Goal: Task Accomplishment & Management: Manage account settings

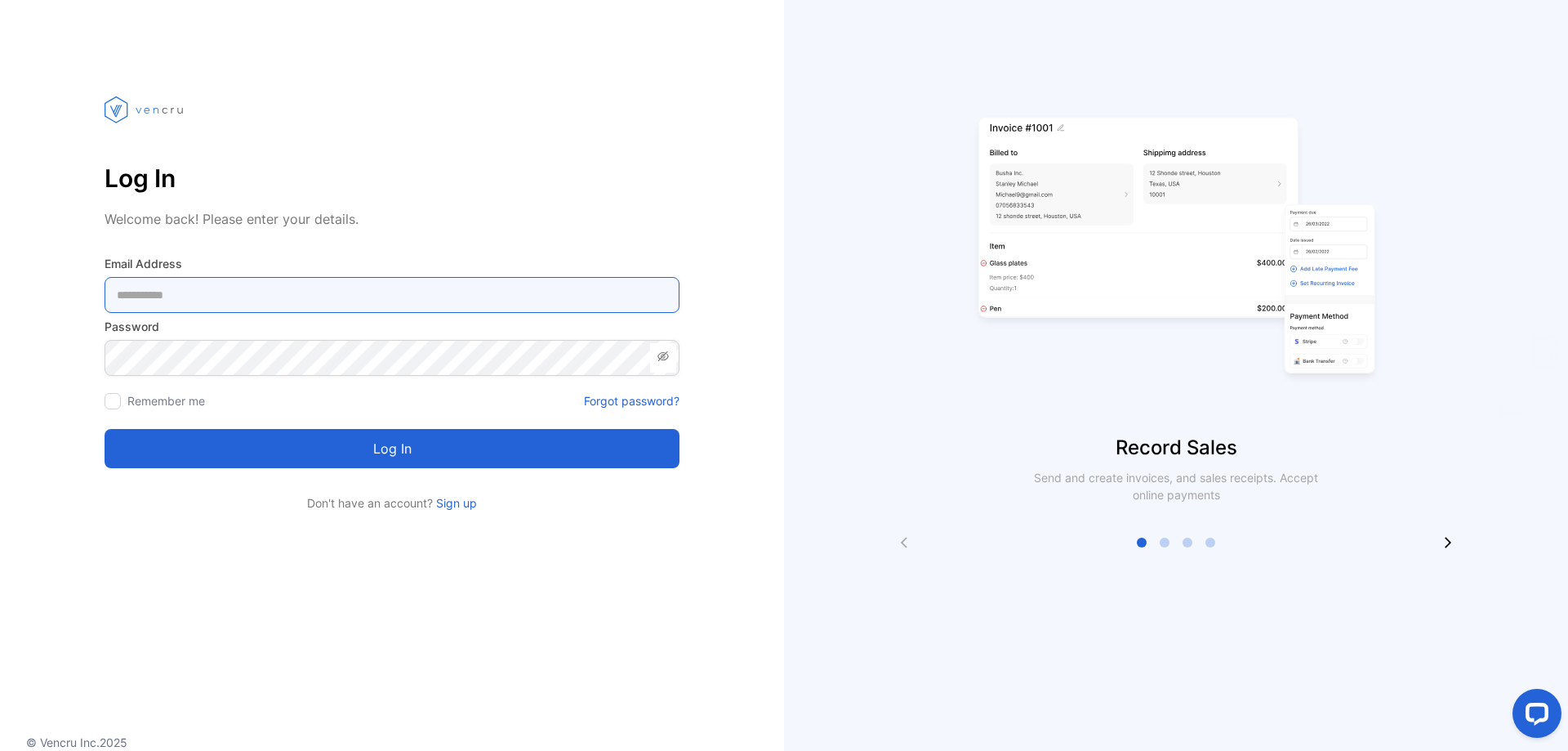
click at [130, 296] on Address-inputemail "email" at bounding box center [391, 295] width 575 height 36
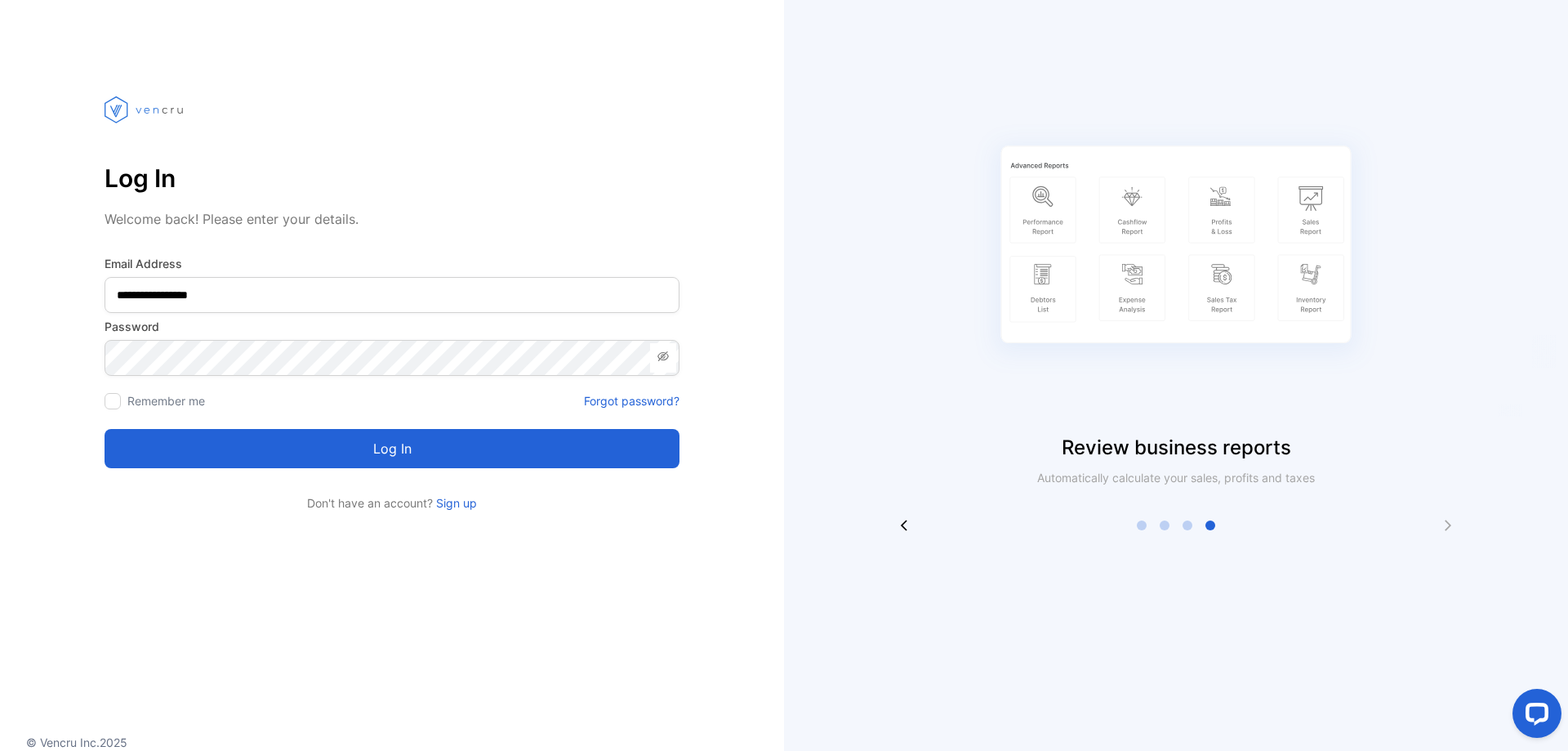
click at [327, 449] on button "Log in" at bounding box center [391, 449] width 575 height 40
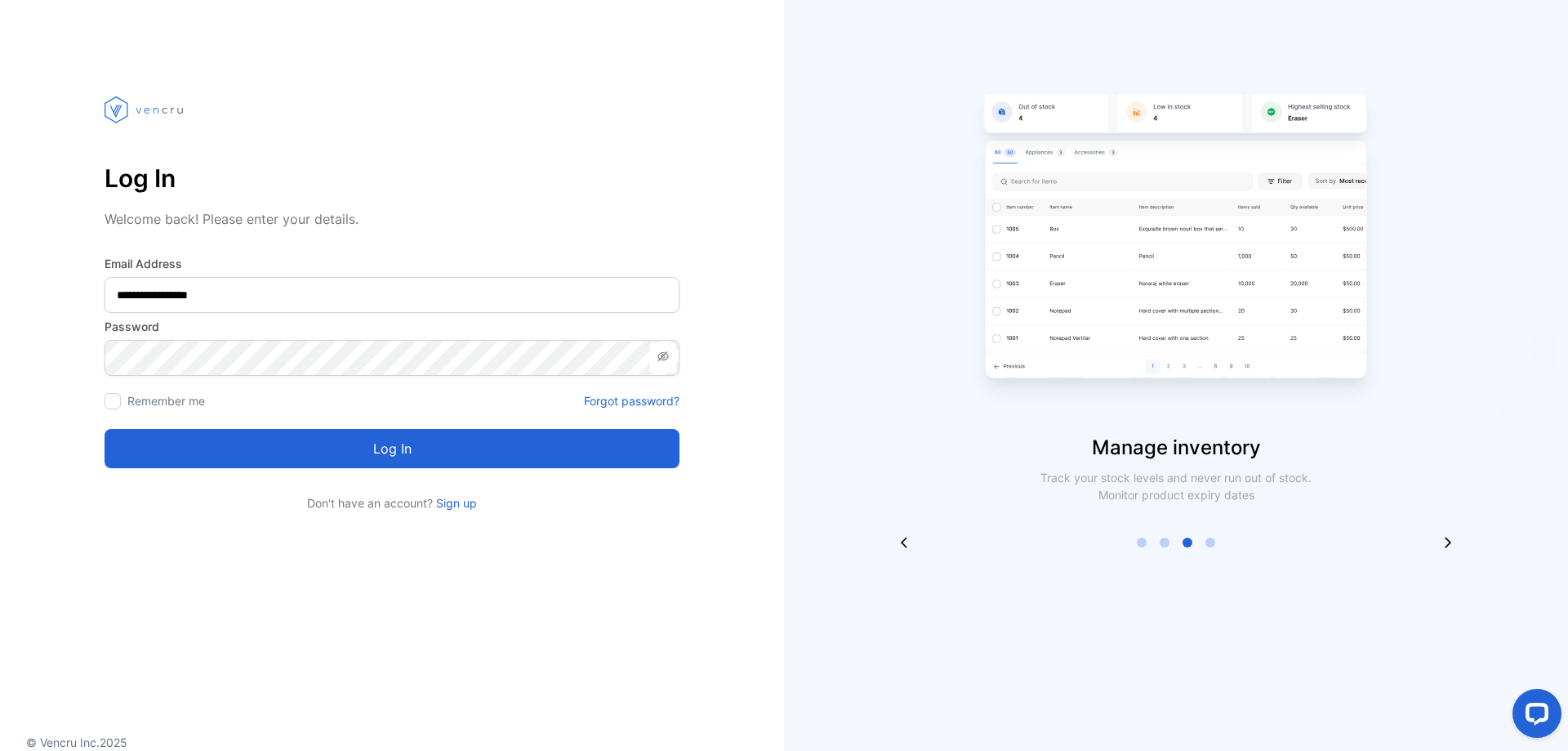
click at [333, 454] on button "Log in" at bounding box center [391, 449] width 575 height 40
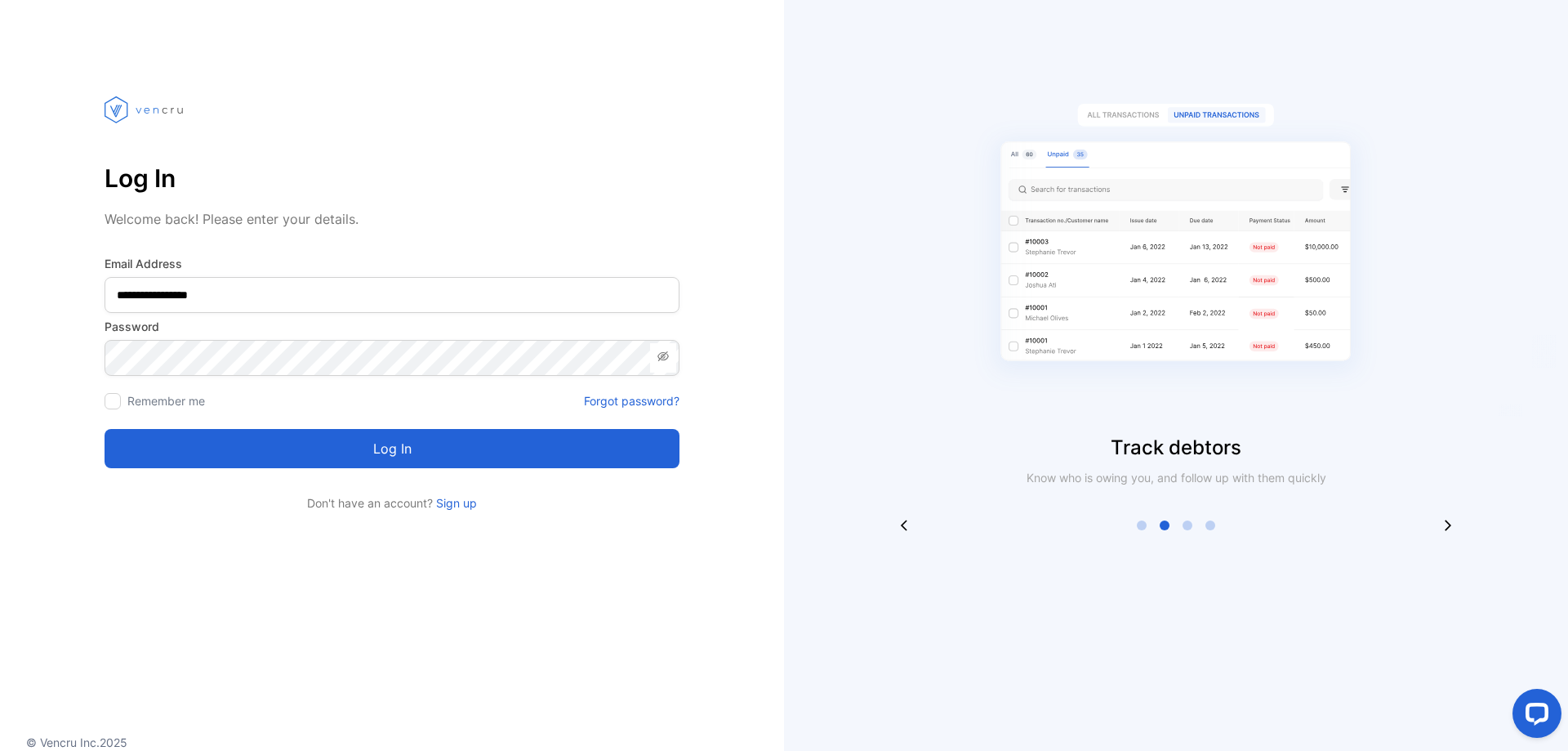
click at [358, 450] on button "Log in" at bounding box center [391, 449] width 575 height 40
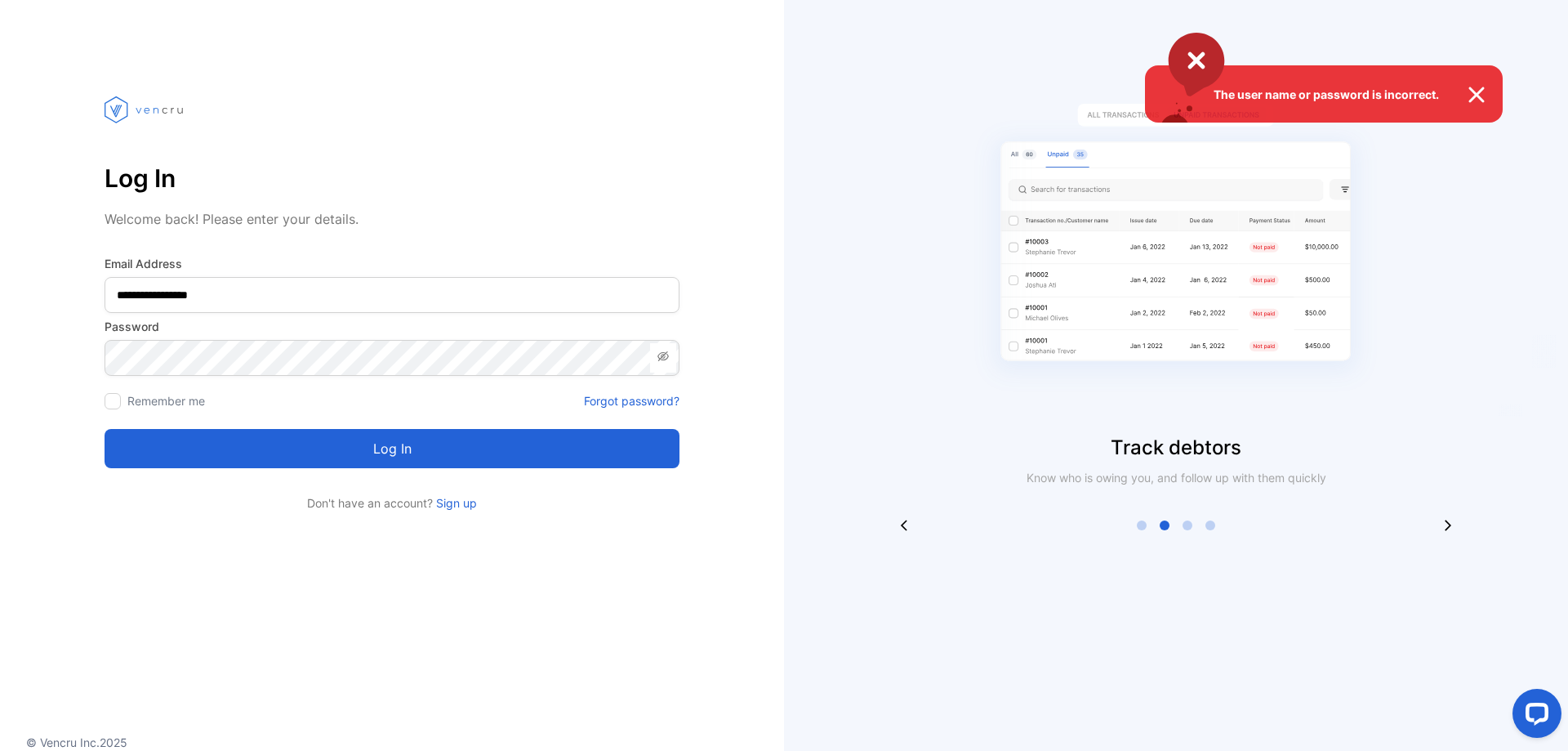
click at [268, 288] on div "The user name or password is incorrect." at bounding box center [784, 376] width 1568 height 751
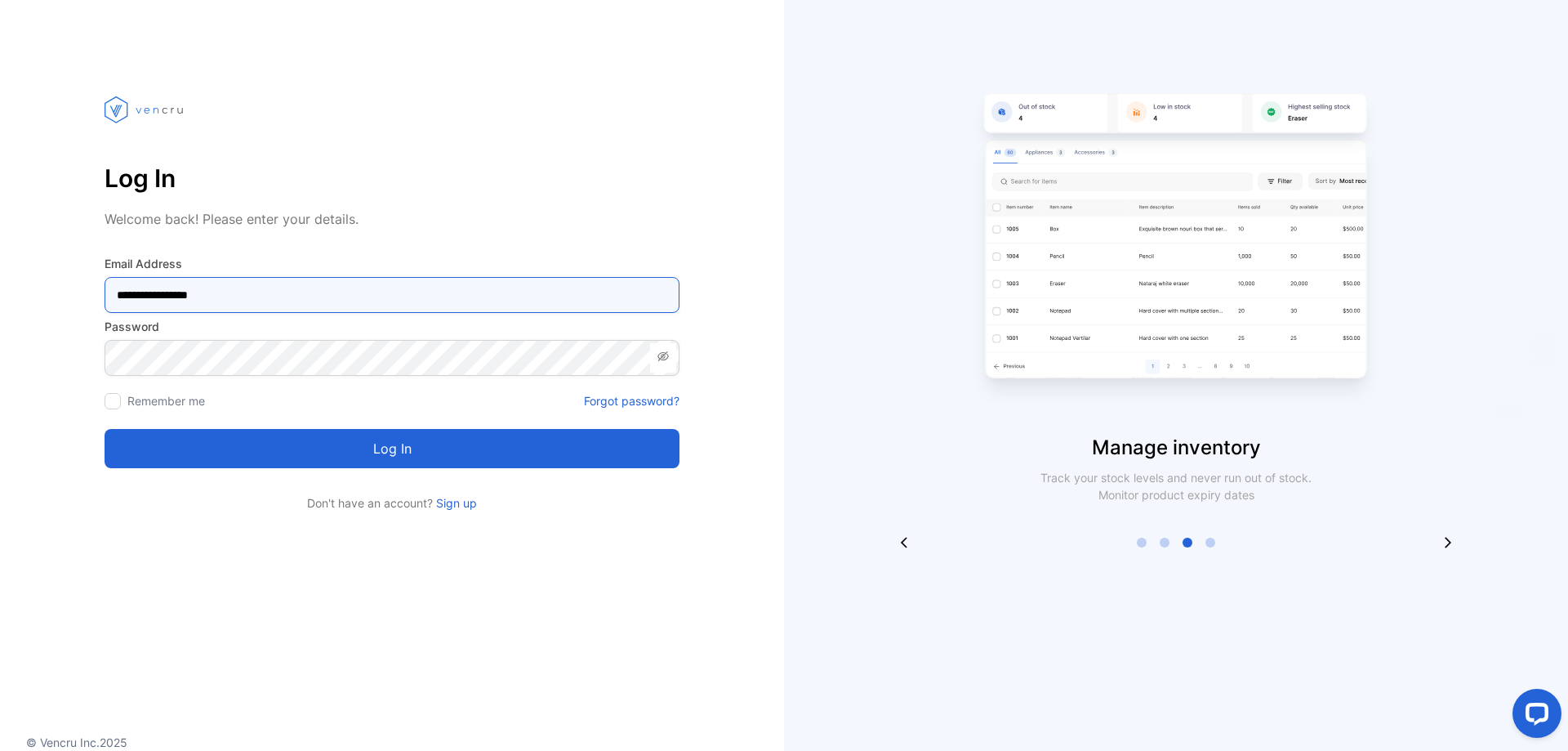
click at [267, 288] on Address-inputemail "**********" at bounding box center [391, 295] width 575 height 36
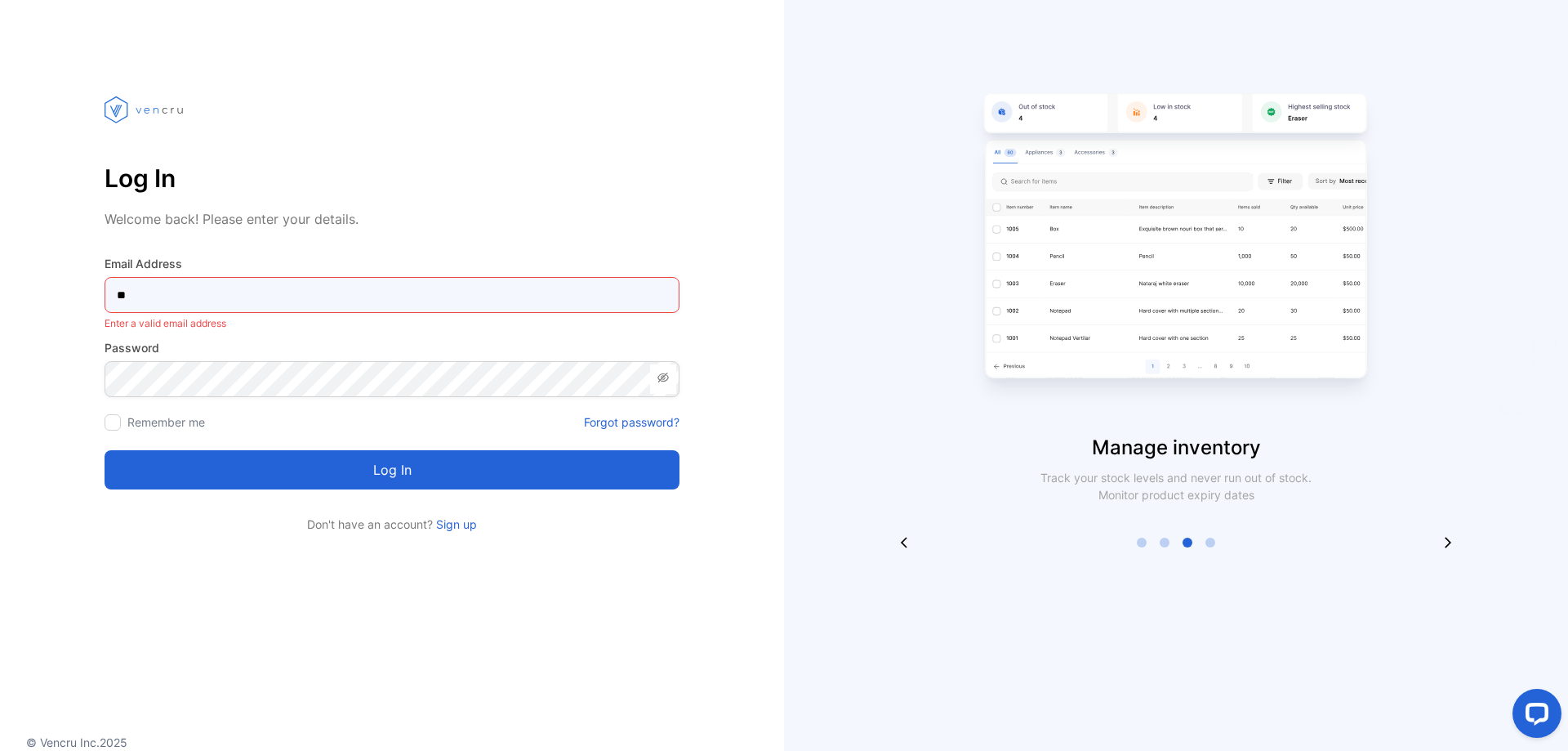
type Address-inputemail "*"
type Address-inputemail "**********"
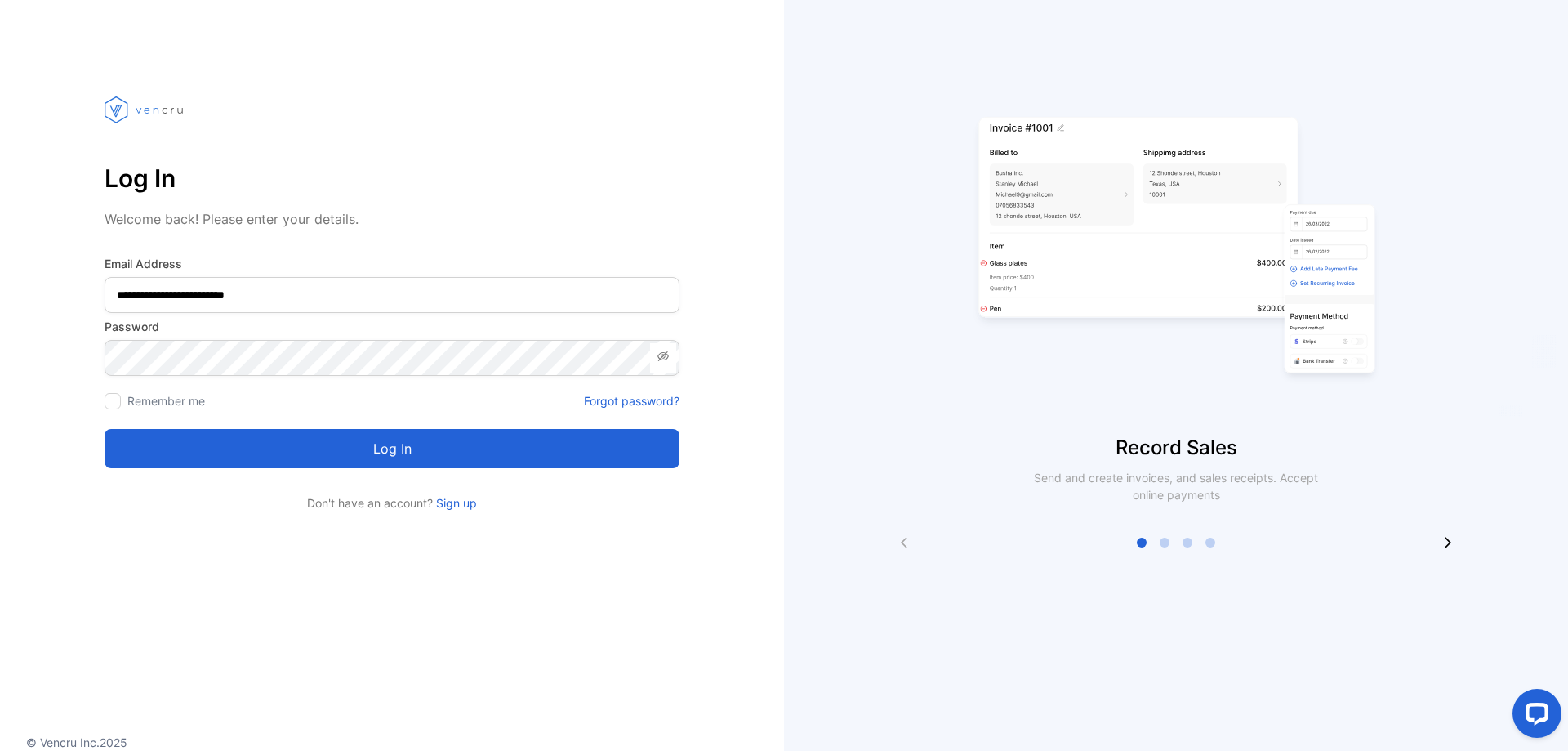
click at [363, 453] on button "Log in" at bounding box center [391, 449] width 575 height 40
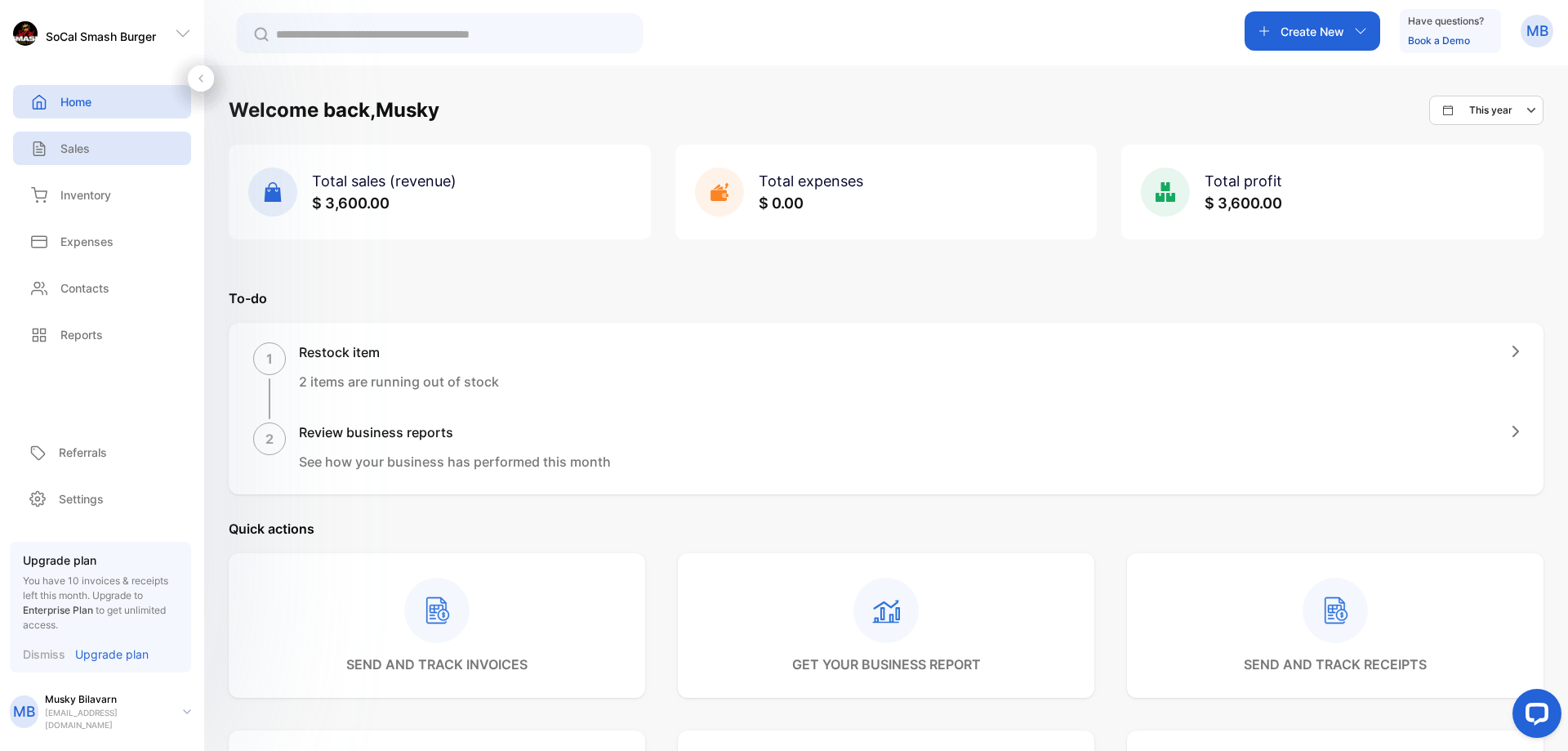
click at [90, 151] on p "Sales" at bounding box center [75, 148] width 29 height 17
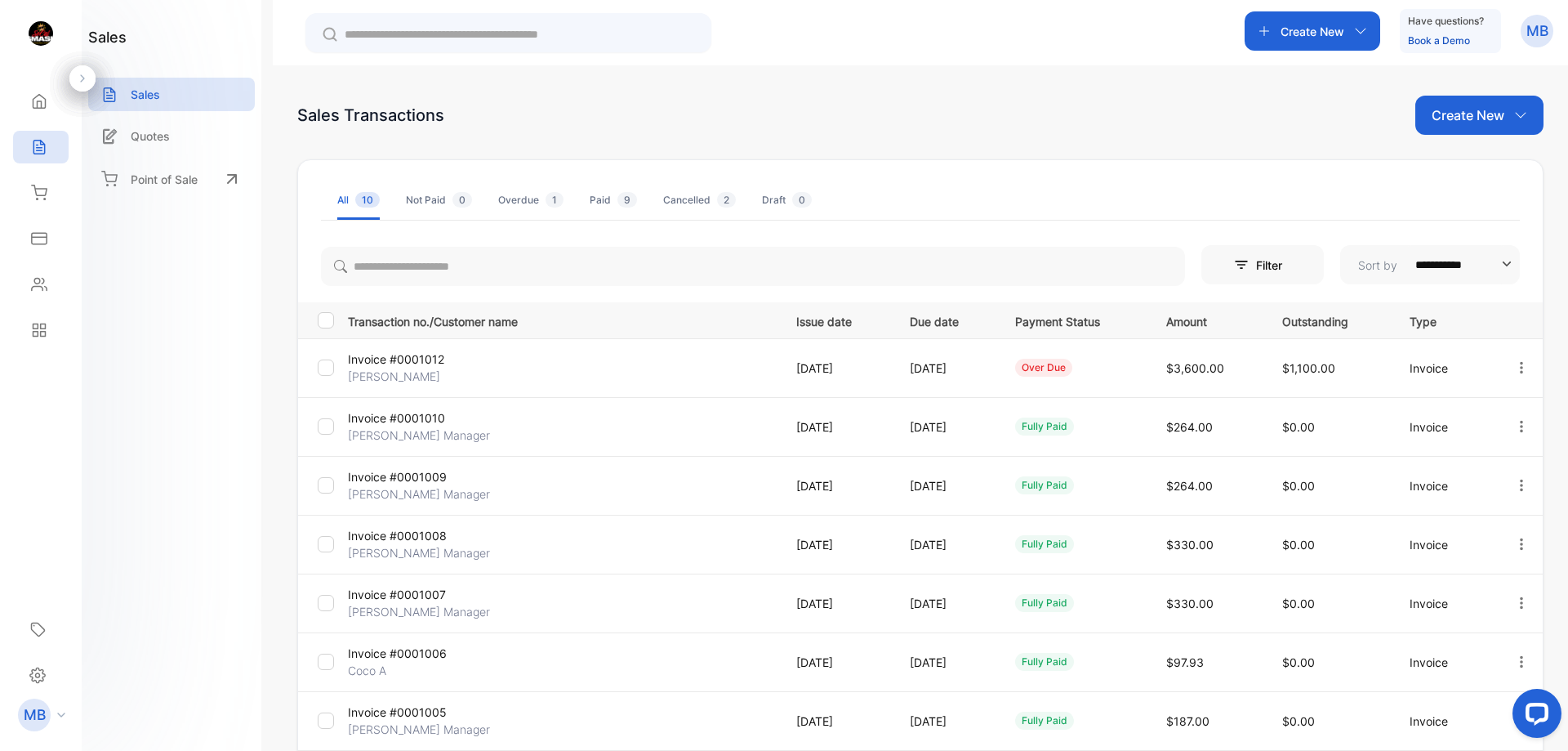
click at [1212, 367] on span "$3,600.00" at bounding box center [1195, 368] width 58 height 13
click at [1517, 370] on icon "button" at bounding box center [1521, 367] width 14 height 14
click at [1443, 418] on span "View / Edit Invoice" at bounding box center [1482, 413] width 116 height 19
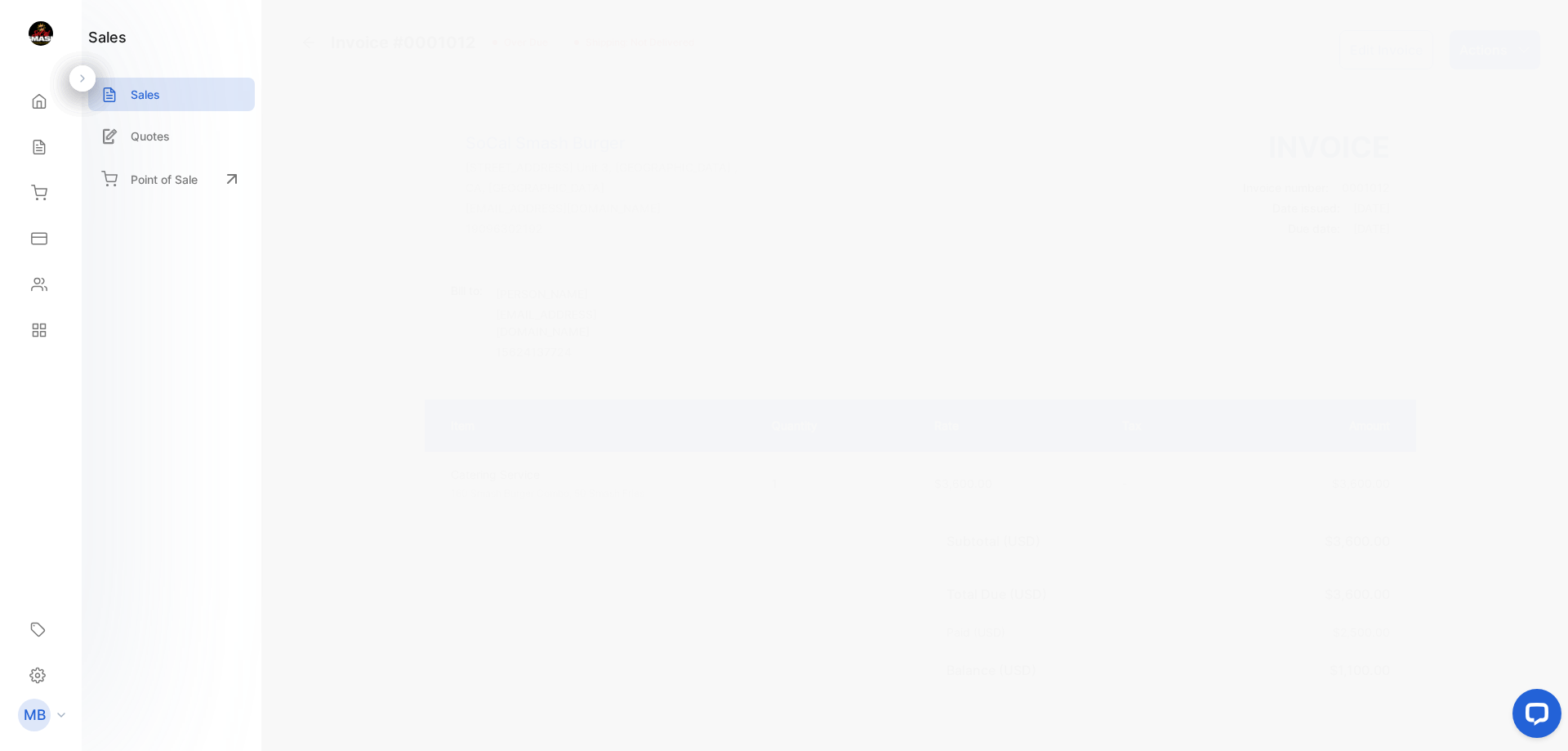
click at [1472, 48] on p "Actions" at bounding box center [1483, 50] width 48 height 19
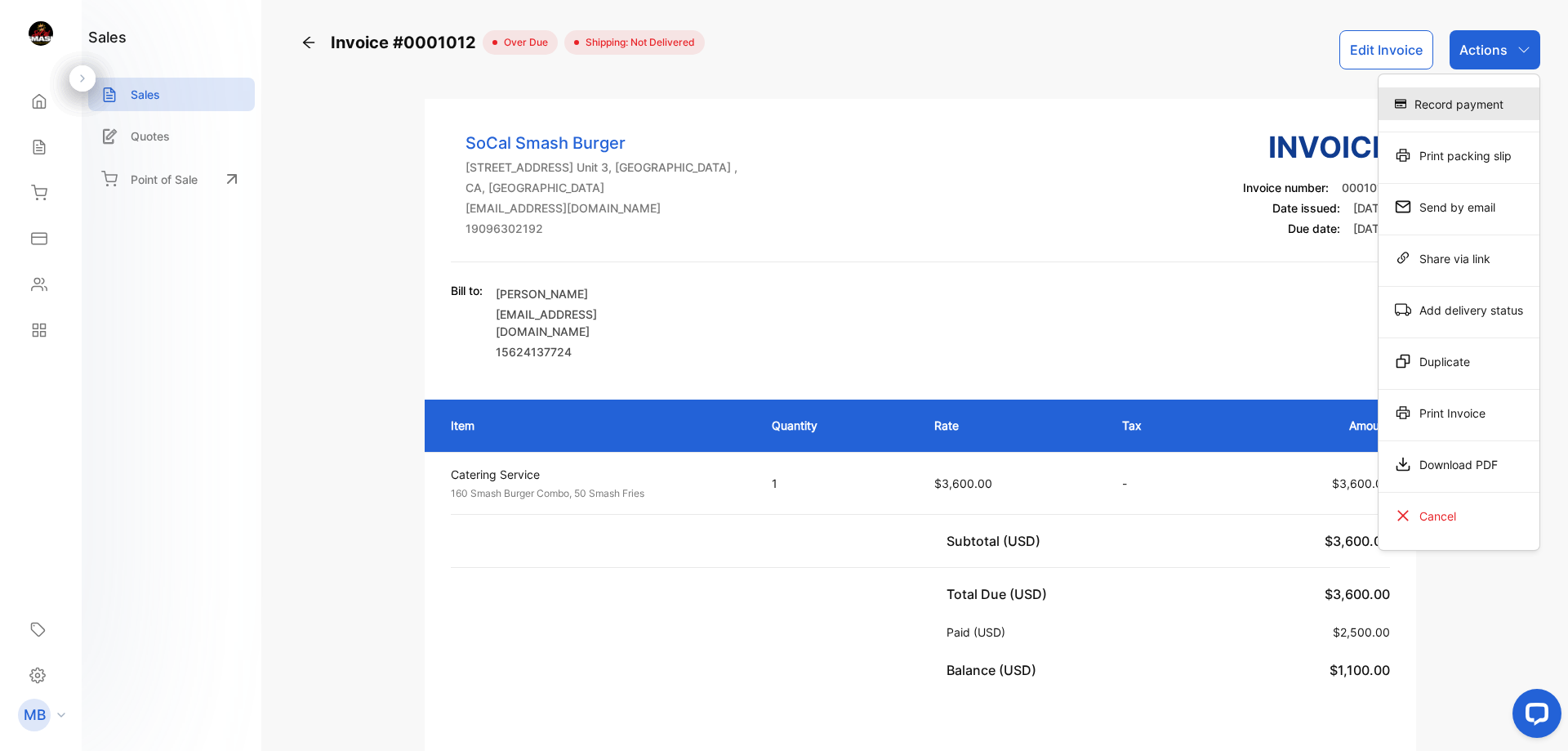
click at [1443, 105] on div "Record payment" at bounding box center [1459, 104] width 161 height 33
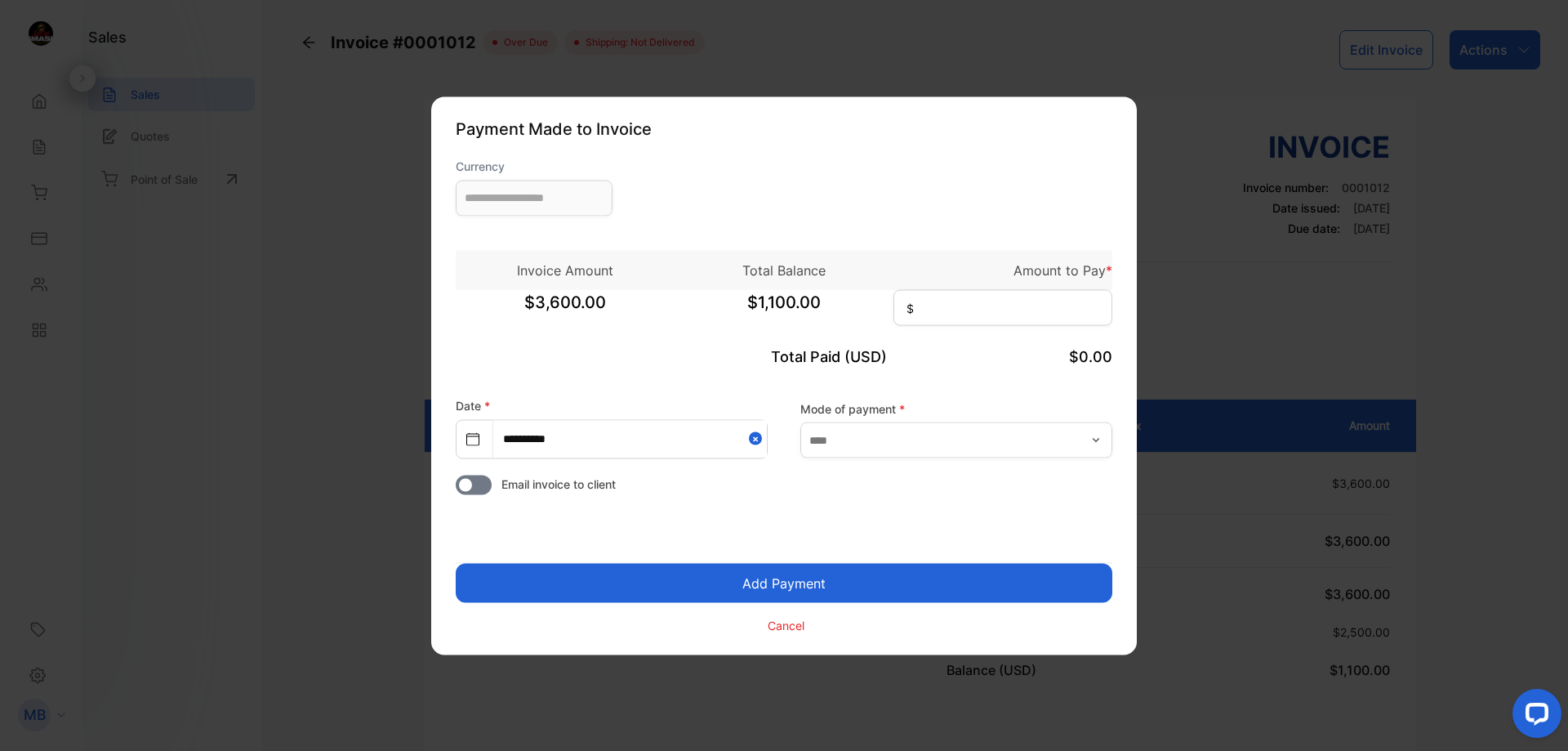
type input "**********"
click at [1050, 312] on input at bounding box center [1003, 307] width 219 height 36
type input "*****"
click at [763, 576] on button "Add Payment" at bounding box center [784, 583] width 656 height 40
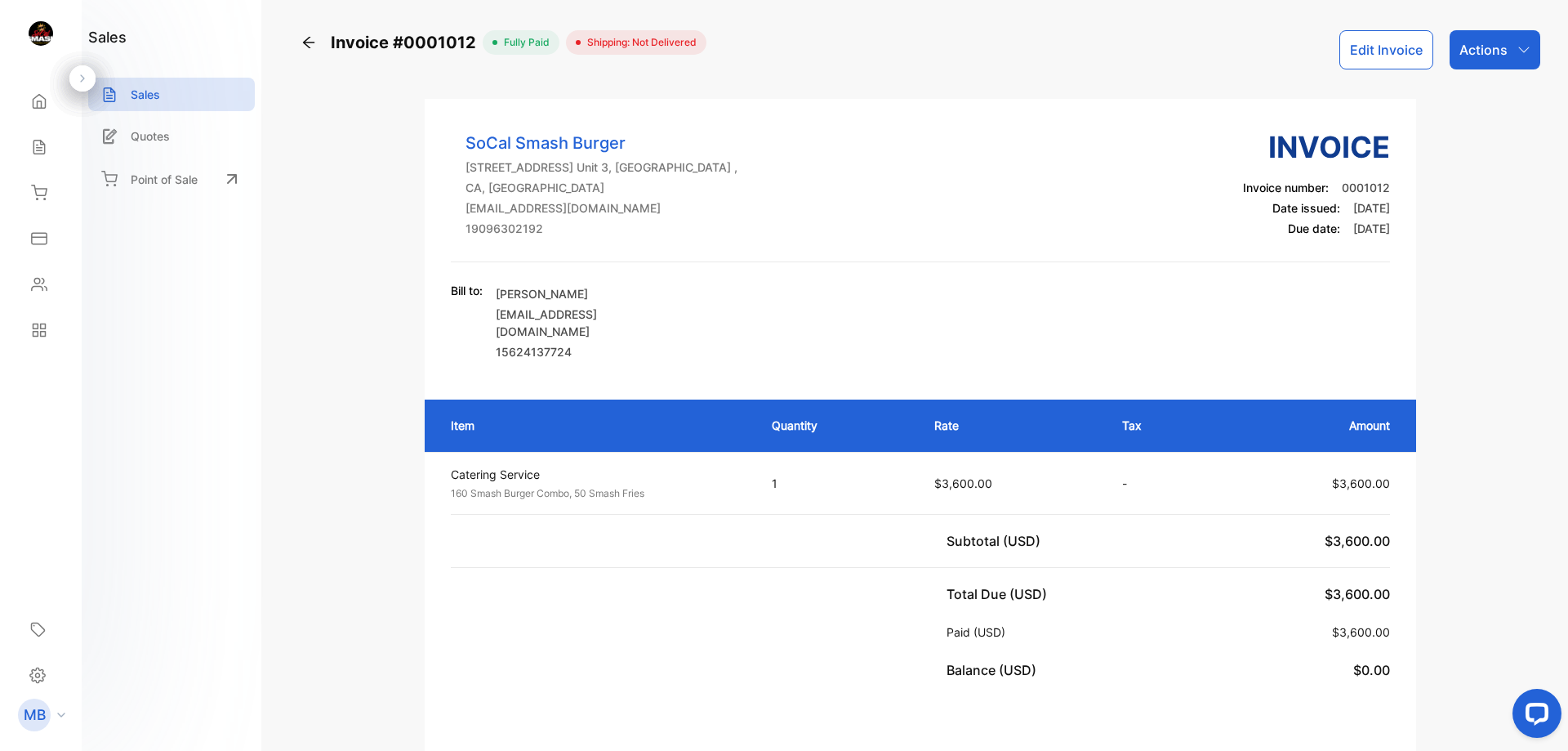
click at [1481, 56] on p "Actions" at bounding box center [1483, 50] width 48 height 19
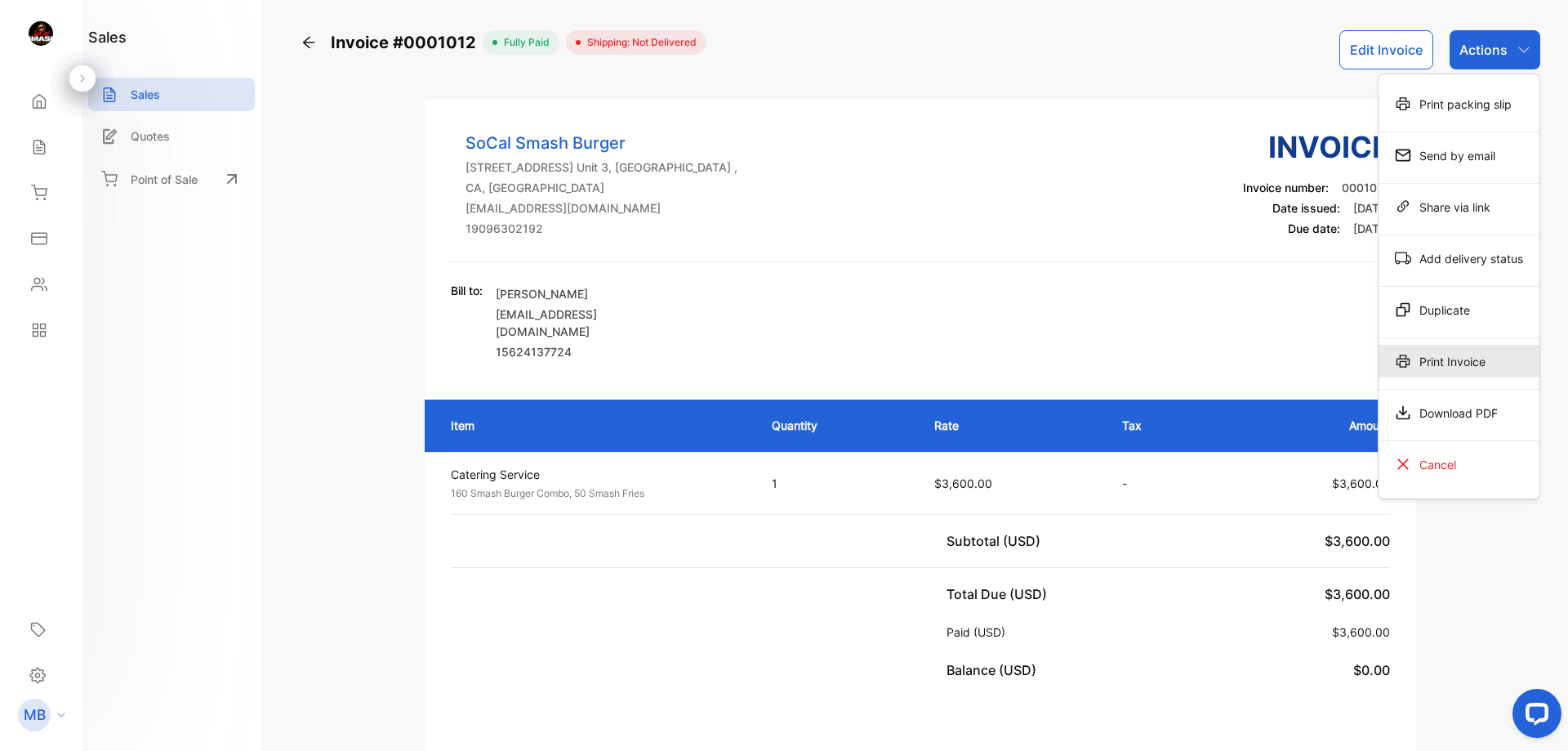
click at [1434, 364] on div "Print Invoice" at bounding box center [1459, 361] width 161 height 33
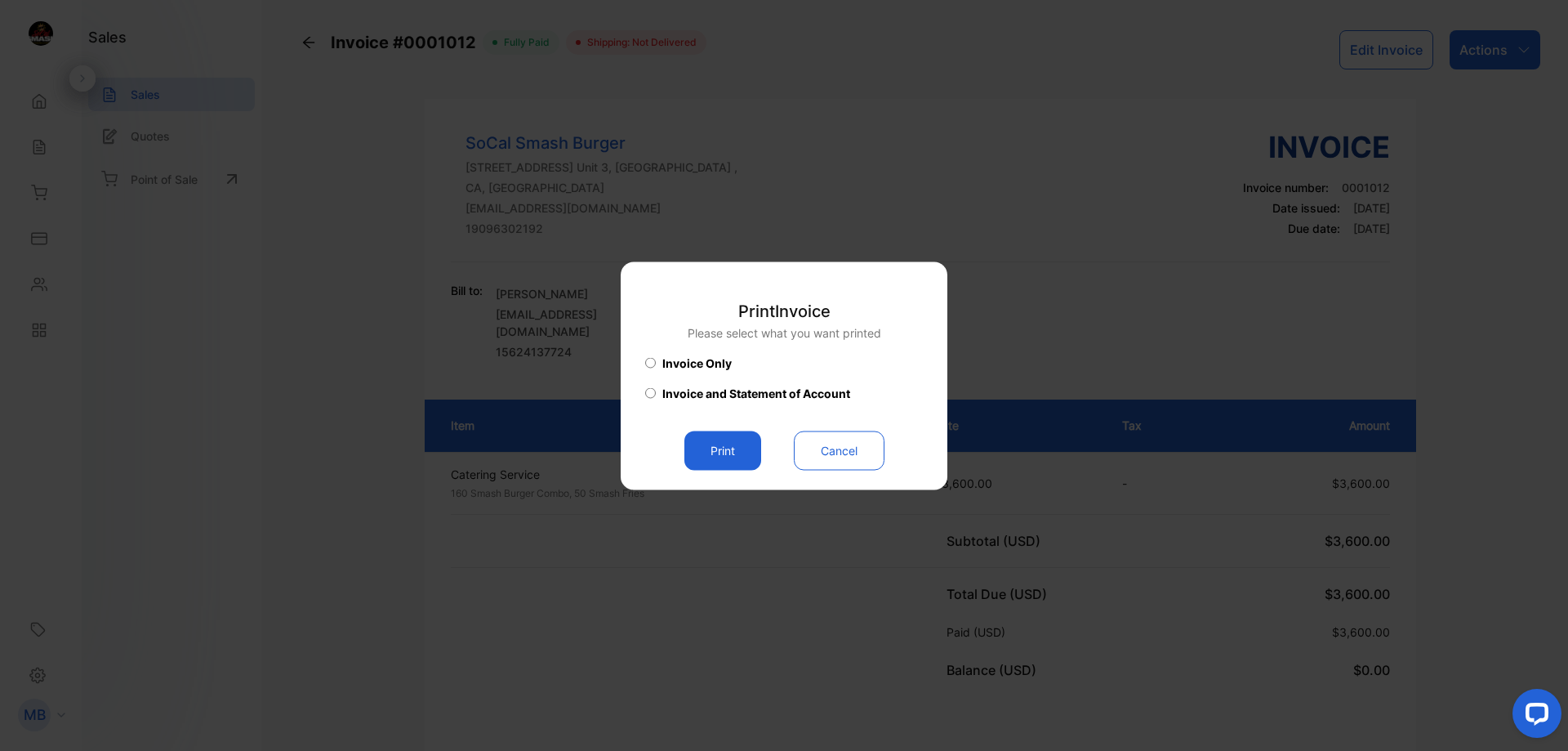
click at [728, 455] on button "Print" at bounding box center [722, 450] width 77 height 40
